Goal: Task Accomplishment & Management: Manage account settings

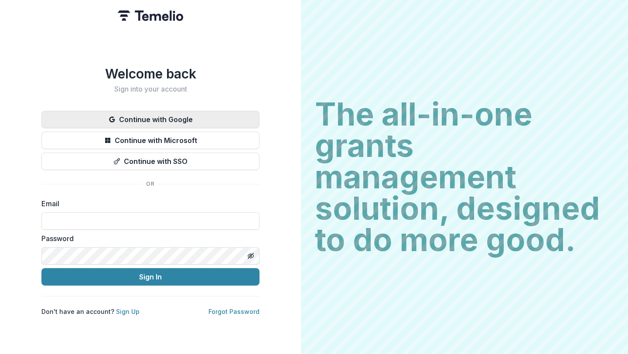
click at [217, 115] on button "Continue with Google" at bounding box center [150, 119] width 218 height 17
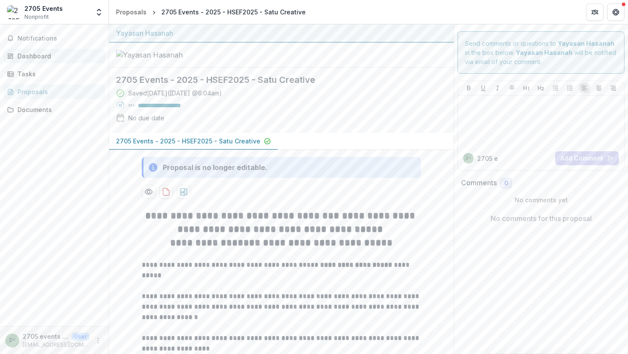
click at [34, 60] on div "Dashboard" at bounding box center [57, 55] width 81 height 9
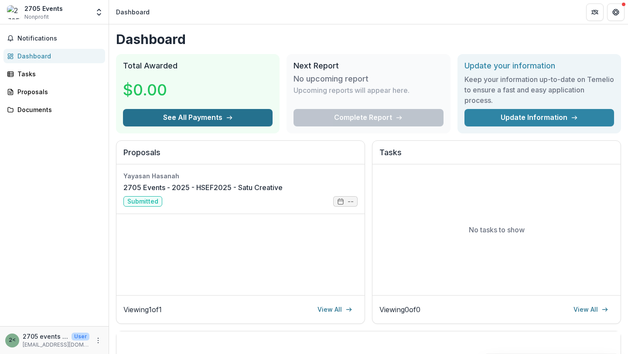
click at [218, 119] on button "See All Payments" at bounding box center [198, 117] width 150 height 17
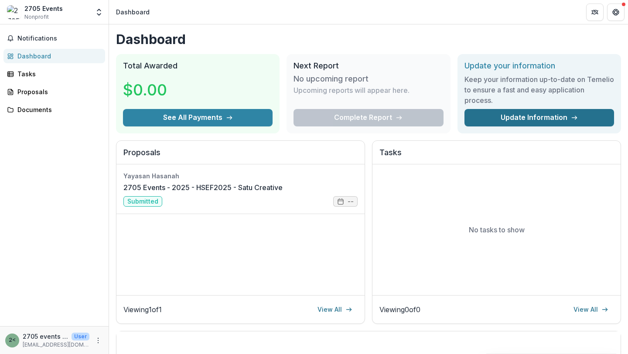
click at [489, 115] on link "Update Information" at bounding box center [539, 117] width 150 height 17
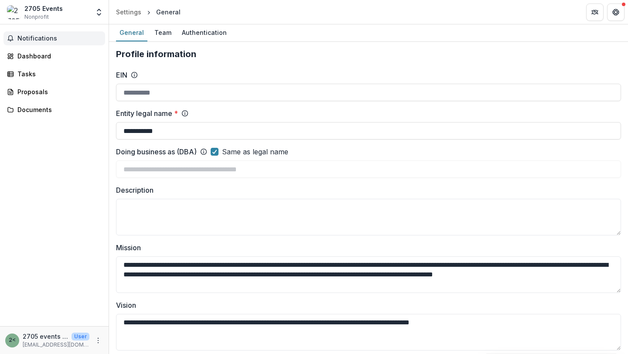
click at [47, 40] on span "Notifications" at bounding box center [59, 38] width 84 height 7
